Goal: Navigation & Orientation: Find specific page/section

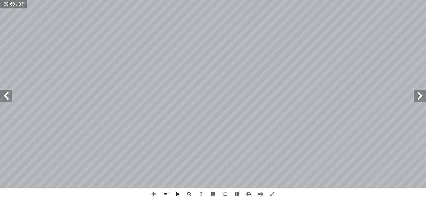
click at [422, 94] on span at bounding box center [420, 96] width 12 height 12
click at [5, 99] on span at bounding box center [6, 96] width 12 height 12
click at [10, 97] on span at bounding box center [6, 96] width 12 height 12
click at [5, 97] on span at bounding box center [6, 96] width 12 height 12
click at [7, 96] on span at bounding box center [6, 96] width 12 height 12
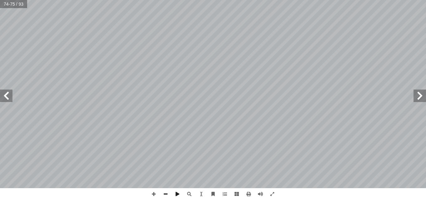
click at [419, 96] on span at bounding box center [420, 96] width 12 height 12
